Goal: Task Accomplishment & Management: Complete application form

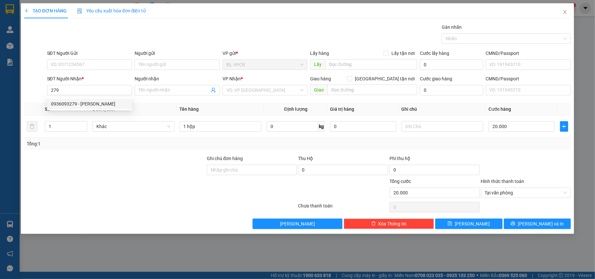
click at [82, 104] on div "0936093279 - [PERSON_NAME]" at bounding box center [89, 103] width 77 height 7
type input "0936093279"
type input "DINH"
type input "0936093279"
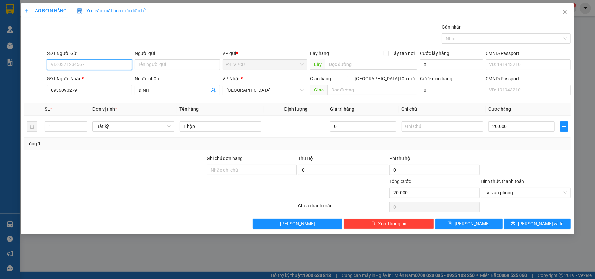
click at [96, 67] on input "SĐT Người Gửi" at bounding box center [89, 65] width 85 height 10
click at [109, 85] on div "02583956469 - NK QUỐC TẾ" at bounding box center [89, 88] width 77 height 7
type input "02583956469"
type input "NK QUỐC TẾ"
click at [521, 131] on input "20.000" at bounding box center [522, 126] width 66 height 10
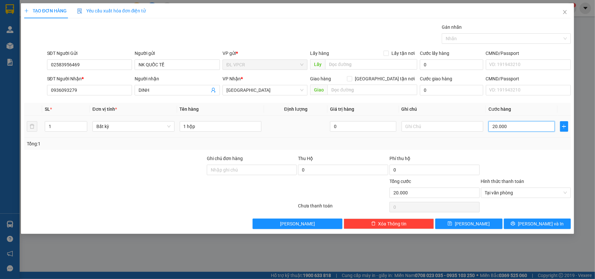
type input "3"
type input "30"
type input "30.000"
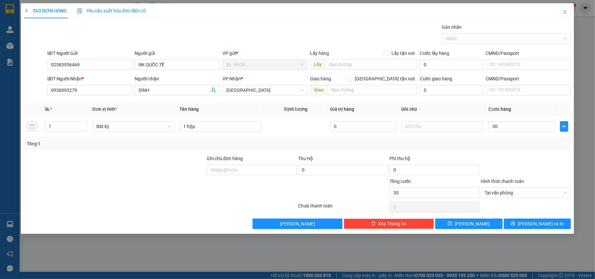
type input "30.000"
click at [512, 148] on div "Tổng: 1" at bounding box center [297, 144] width 547 height 12
click at [547, 224] on span "[PERSON_NAME] và In" at bounding box center [541, 223] width 46 height 7
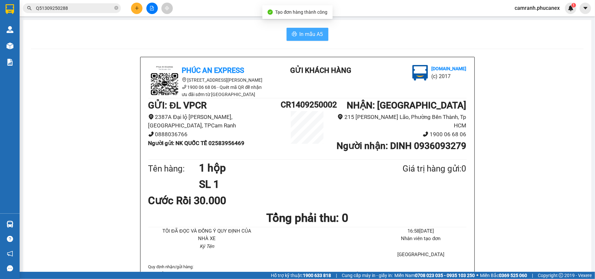
click at [300, 38] on span "In mẫu A5" at bounding box center [312, 34] width 24 height 8
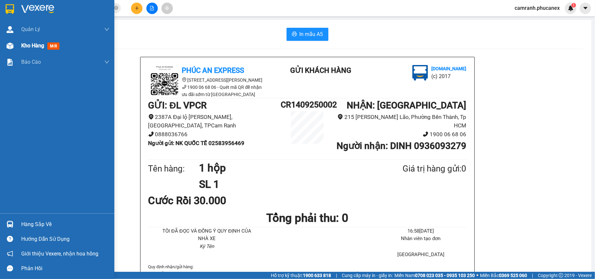
click at [38, 45] on span "Kho hàng" at bounding box center [32, 46] width 23 height 6
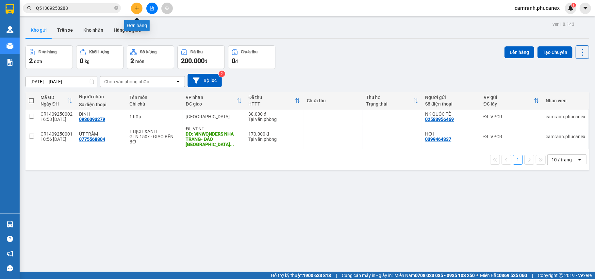
click at [139, 7] on icon "plus" at bounding box center [137, 8] width 5 height 5
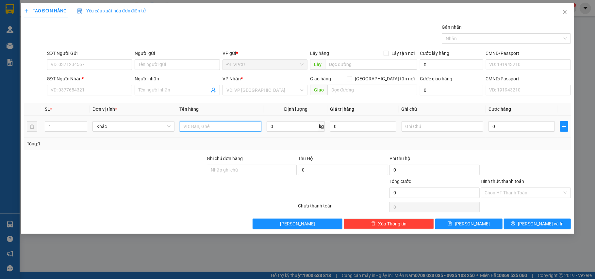
click at [240, 126] on input "text" at bounding box center [221, 126] width 82 height 10
type input "1 h"
click at [113, 90] on input "SĐT Người Nhận *" at bounding box center [89, 90] width 85 height 10
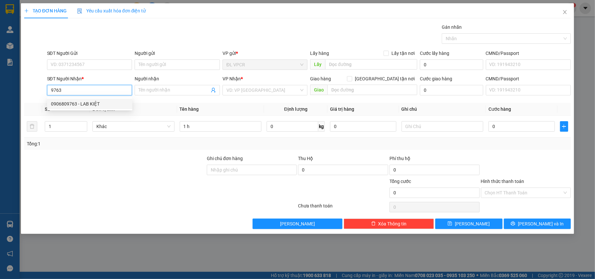
click at [94, 101] on div "0906809763 - LAB KIỆT" at bounding box center [89, 103] width 77 height 7
type input "0906809763"
type input "LAB KIỆT"
type input "0906809763"
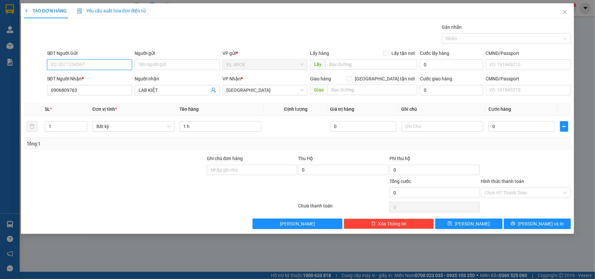
click at [88, 65] on input "SĐT Người Gửi" at bounding box center [89, 65] width 85 height 10
click at [110, 81] on div "0358969293 - NK VIỆT PHÁP" at bounding box center [89, 78] width 77 height 7
type input "0358969293"
type input "NK VIỆT PHÁP"
click at [221, 135] on td "1 h" at bounding box center [220, 127] width 87 height 22
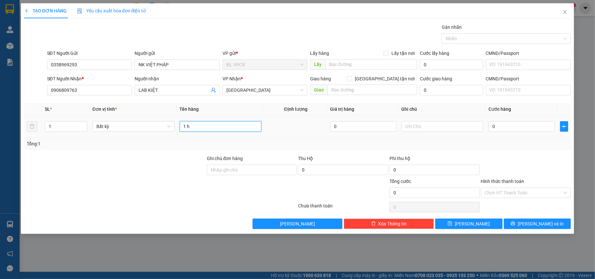
click at [220, 129] on input "1 h" at bounding box center [221, 126] width 82 height 10
type input "1 hộp"
click at [496, 128] on input "0" at bounding box center [522, 126] width 66 height 10
type input "2"
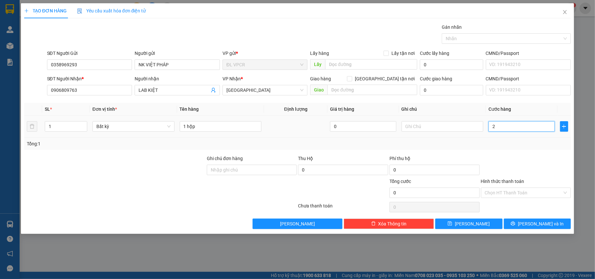
type input "2"
type input "20"
type input "20.000"
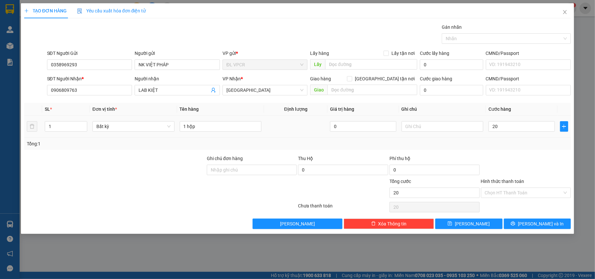
type input "20.000"
click at [496, 138] on td "20.000" at bounding box center [521, 127] width 71 height 22
click at [520, 195] on input "Hình thức thanh toán" at bounding box center [524, 193] width 78 height 10
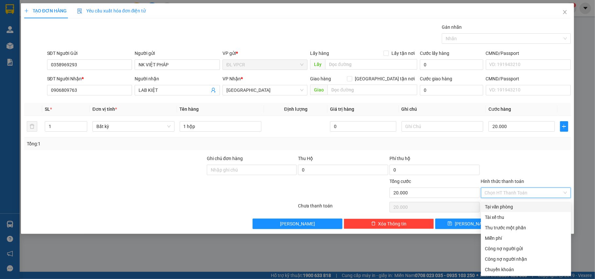
click at [513, 207] on div "Tại văn phòng" at bounding box center [526, 206] width 82 height 7
type input "0"
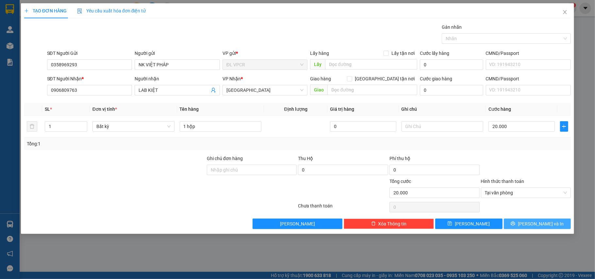
click at [527, 220] on button "[PERSON_NAME] và In" at bounding box center [537, 224] width 67 height 10
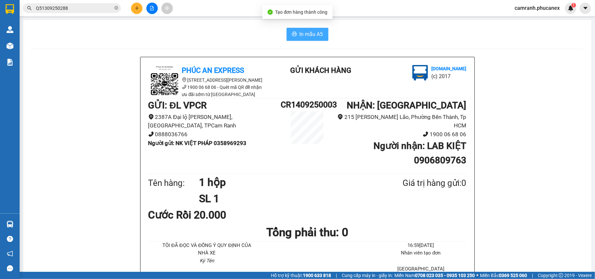
click at [305, 32] on span "In mẫu A5" at bounding box center [312, 34] width 24 height 8
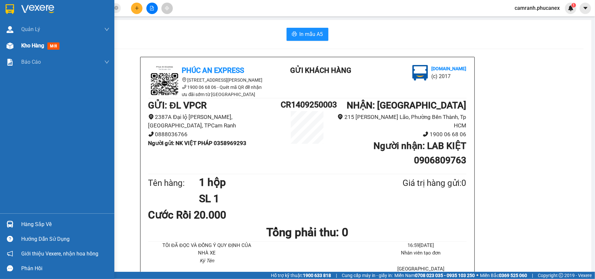
click at [35, 46] on span "Kho hàng" at bounding box center [32, 46] width 23 height 6
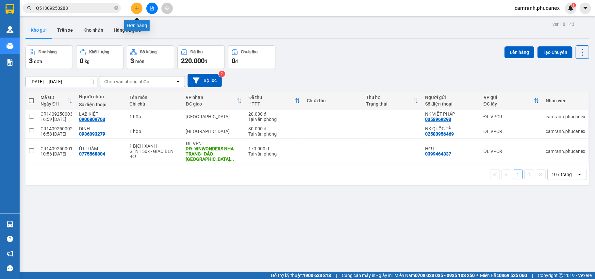
click at [136, 9] on icon "plus" at bounding box center [137, 8] width 5 height 5
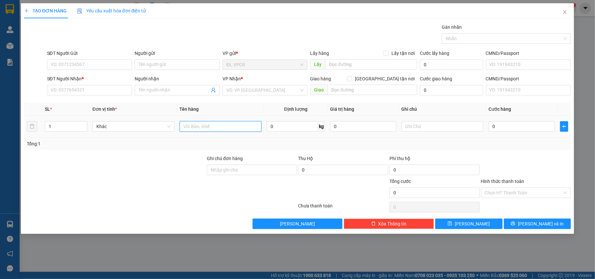
click at [224, 124] on input "text" at bounding box center [221, 126] width 82 height 10
